Goal: Task Accomplishment & Management: Manage account settings

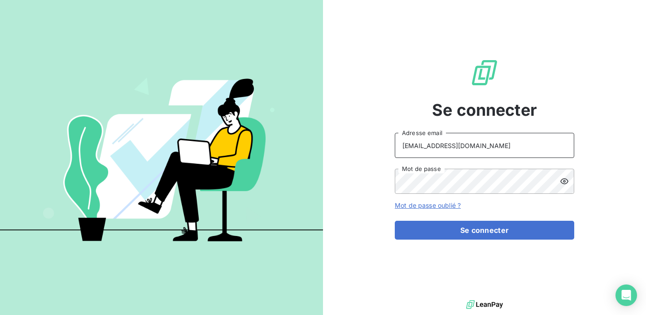
click at [491, 145] on input "[EMAIL_ADDRESS][DOMAIN_NAME]" at bounding box center [484, 145] width 179 height 25
drag, startPoint x: 506, startPoint y: 145, endPoint x: 380, endPoint y: 147, distance: 126.5
click at [380, 147] on div "Se connecter [EMAIL_ADDRESS][DOMAIN_NAME] Adresse email Mot de passe Mot de pas…" at bounding box center [484, 149] width 323 height 298
type input "admin@atypique"
click at [358, 179] on div "Se connecter admin@atypique Adresse email Mot de passe Mot de passe oublié ? Se…" at bounding box center [484, 149] width 323 height 298
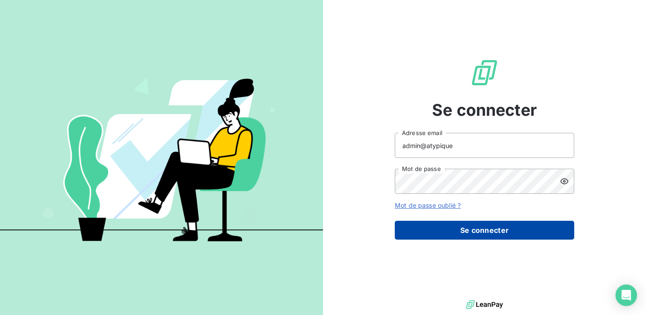
click at [486, 236] on button "Se connecter" at bounding box center [484, 230] width 179 height 19
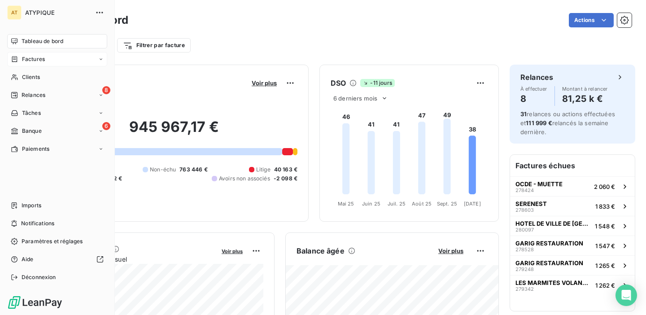
click at [38, 61] on span "Factures" at bounding box center [33, 59] width 23 height 8
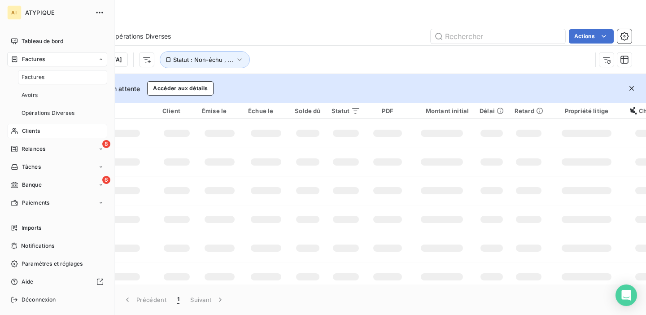
click at [36, 128] on span "Clients" at bounding box center [31, 131] width 18 height 8
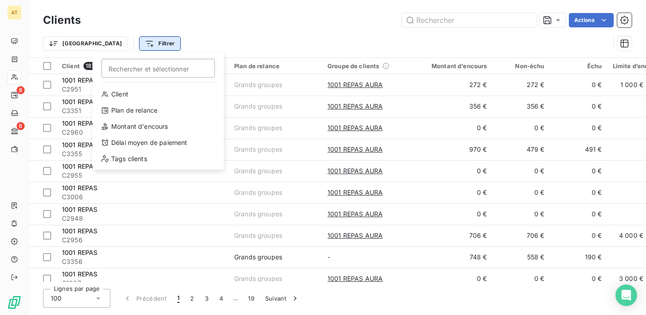
click at [108, 46] on html "AT 8 6 Clients Actions Trier Filtrer Rechercher et sélectionner Client Plan de …" at bounding box center [323, 157] width 646 height 315
click at [120, 93] on div "Client" at bounding box center [158, 94] width 124 height 14
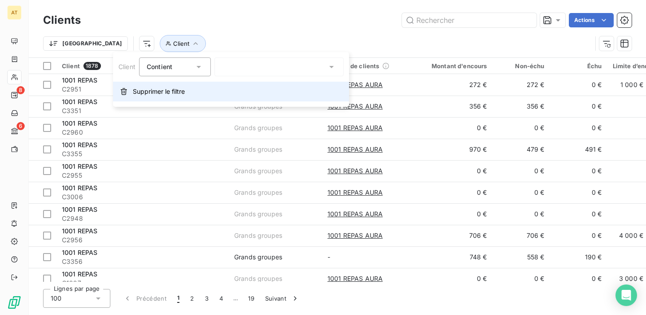
click at [137, 95] on span "Supprimer le filtre" at bounding box center [159, 91] width 52 height 9
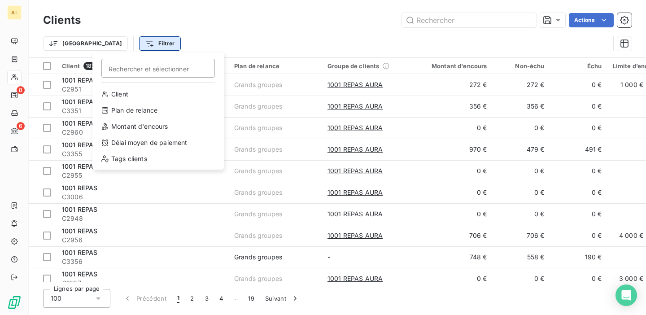
click at [106, 41] on html "AT 8 6 Clients Actions Trier Filtrer Rechercher et sélectionner Client Plan de …" at bounding box center [323, 157] width 646 height 315
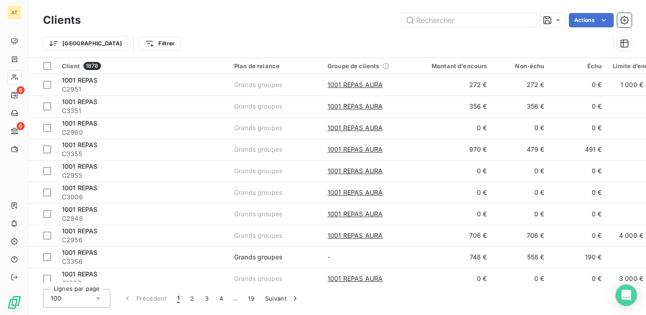
click at [218, 9] on html "AT 8 6 Clients Actions Trier Filtrer Client 1878 Plan de relance Groupe de clie…" at bounding box center [323, 157] width 646 height 315
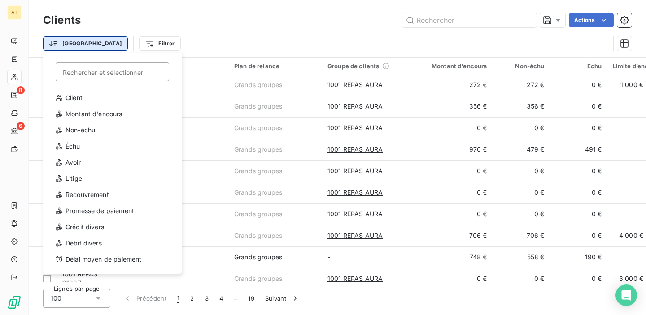
click at [65, 42] on html "AT 8 6 Clients Actions Trier Rechercher et sélectionner Client Montant d'encour…" at bounding box center [323, 157] width 646 height 315
drag, startPoint x: 232, startPoint y: 32, endPoint x: 221, endPoint y: 31, distance: 11.4
click at [231, 32] on html "AT 8 6 Clients Actions Trier Rechercher et sélectionner Client Montant d'encour…" at bounding box center [323, 157] width 646 height 315
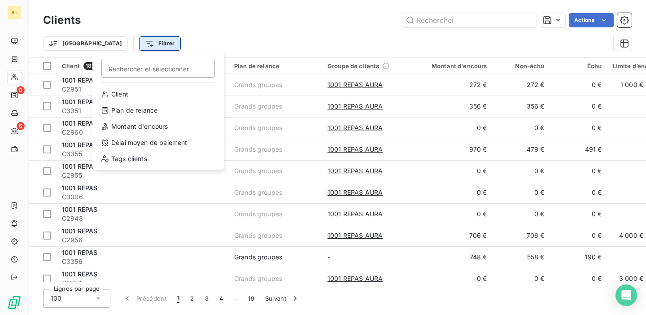
click at [105, 42] on html "AT 8 6 Clients Actions Trier Filtrer Rechercher et sélectionner Client Plan de …" at bounding box center [323, 157] width 646 height 315
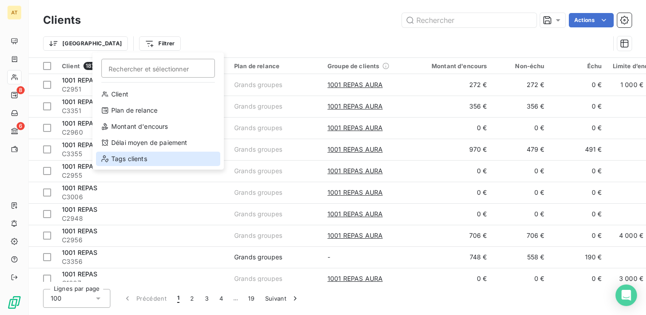
click at [134, 153] on div "Tags clients" at bounding box center [158, 159] width 124 height 14
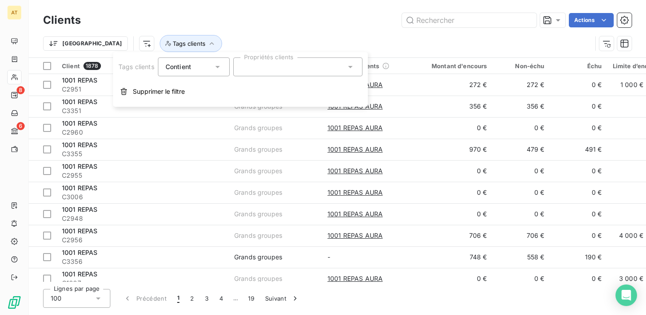
click at [273, 62] on div at bounding box center [297, 66] width 129 height 19
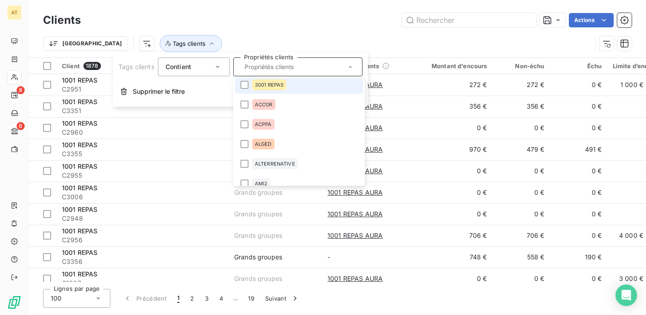
scroll to position [31, 0]
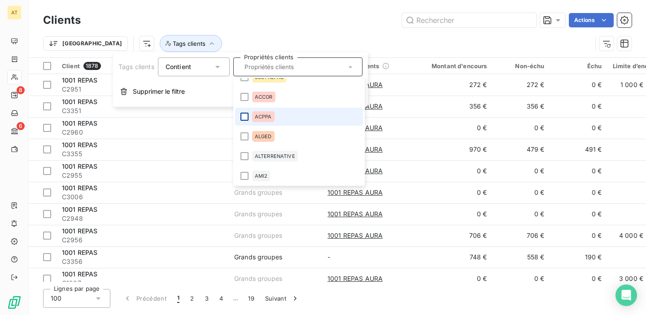
click at [245, 116] on div at bounding box center [244, 117] width 8 height 8
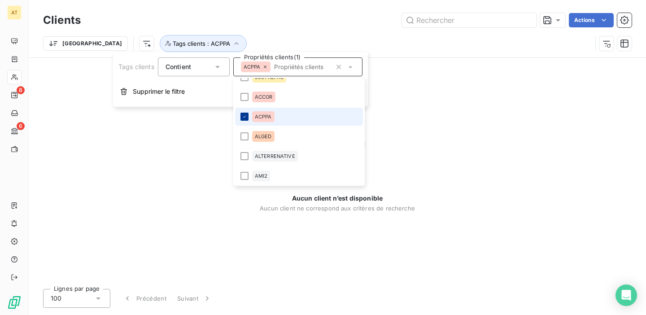
click at [244, 118] on icon at bounding box center [244, 116] width 5 height 5
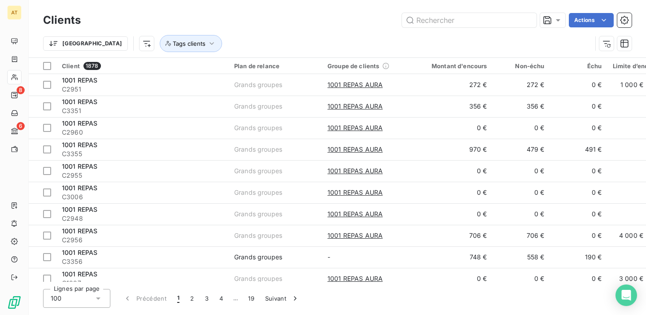
click at [236, 22] on div "Actions" at bounding box center [362, 20] width 540 height 14
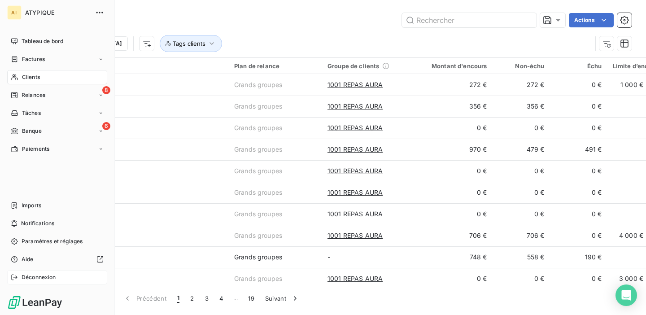
click at [31, 278] on span "Déconnexion" at bounding box center [39, 277] width 35 height 8
